Goal: Task Accomplishment & Management: Manage account settings

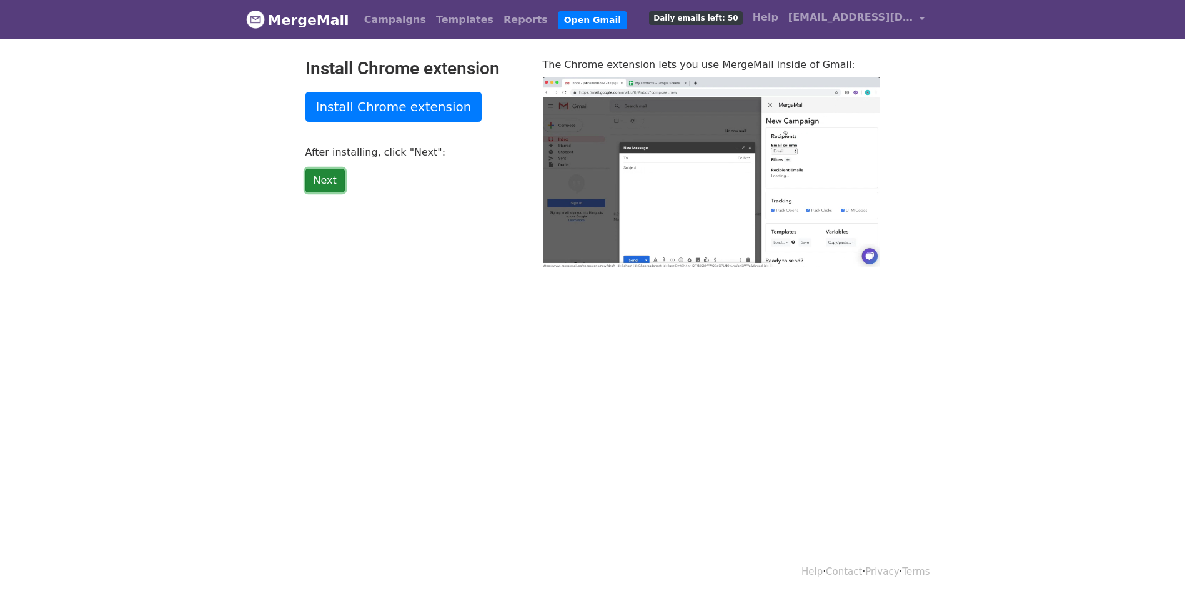
click at [324, 184] on link "Next" at bounding box center [324, 181] width 39 height 24
type input "24.59"
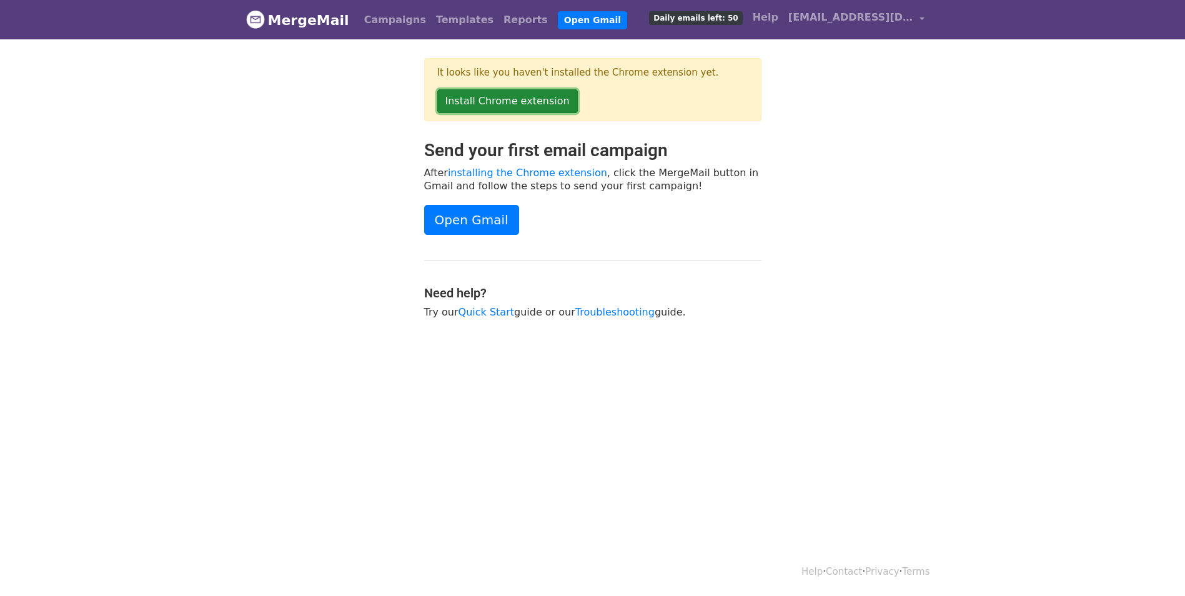
click at [502, 102] on link "Install Chrome extension" at bounding box center [507, 101] width 141 height 24
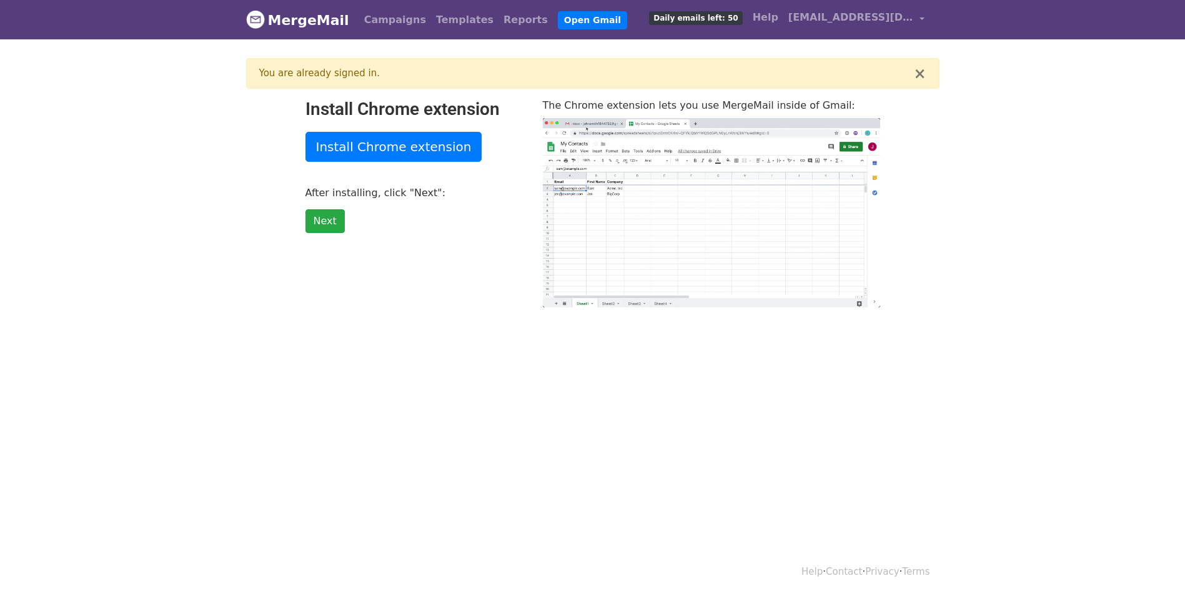
type input "86.4"
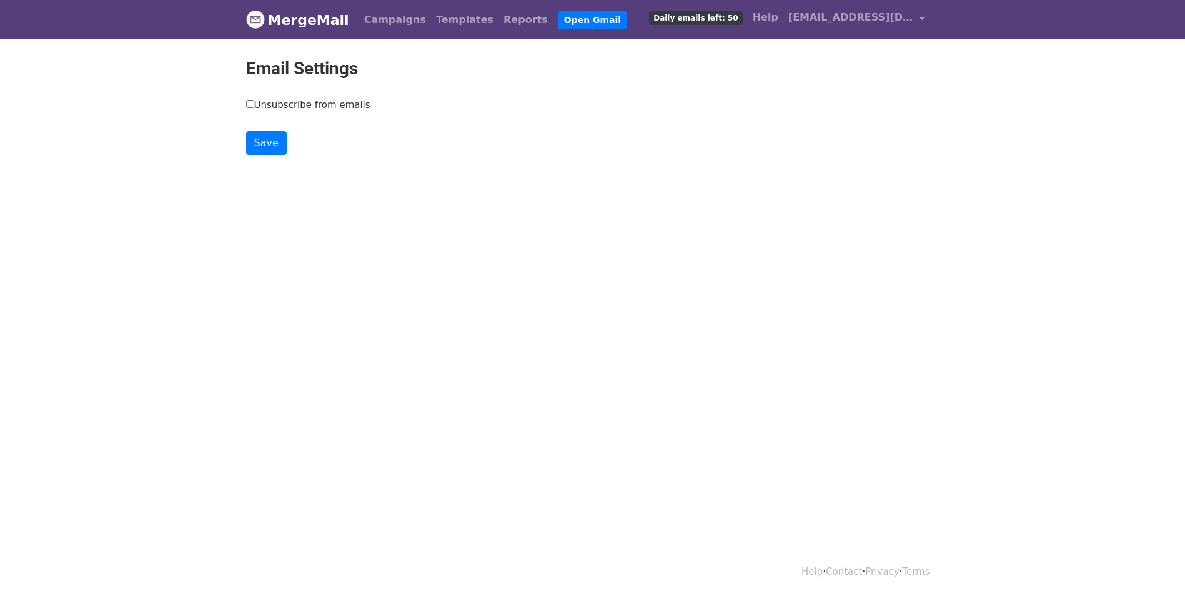
click at [253, 103] on input "Unsubscribe from emails" at bounding box center [250, 104] width 8 height 8
checkbox input "true"
click at [261, 141] on input "Save" at bounding box center [266, 143] width 41 height 24
